Goal: Navigation & Orientation: Find specific page/section

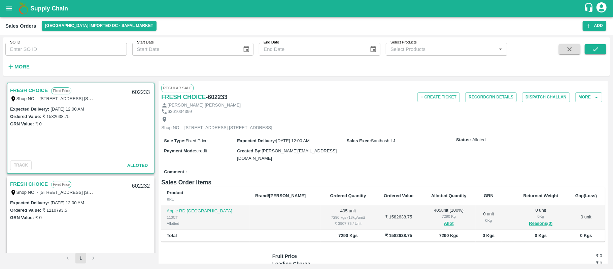
scroll to position [671, 0]
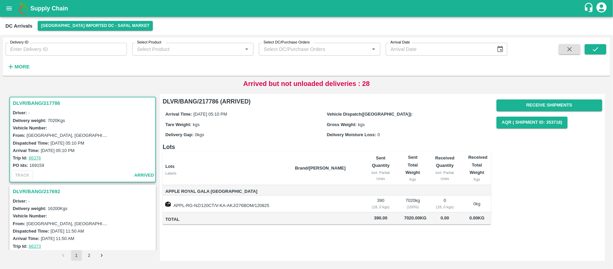
scroll to position [3, 0]
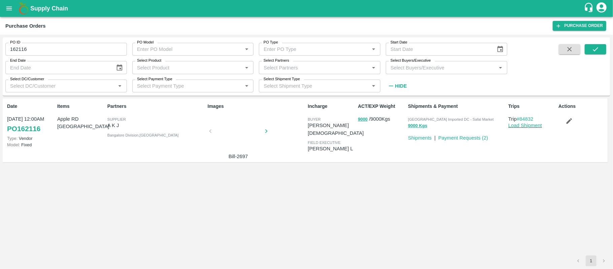
click at [478, 215] on div "Date [DATE] 12:00AM PO 162116 Type: Vendor Model: Fixed Items Apple RD [GEOGRAP…" at bounding box center [307, 176] width 608 height 157
